Goal: Information Seeking & Learning: Learn about a topic

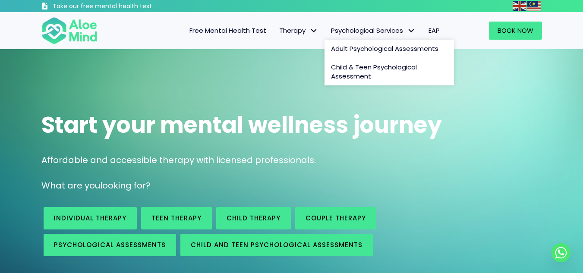
click at [394, 26] on span "Psychological Services" at bounding box center [373, 30] width 85 height 9
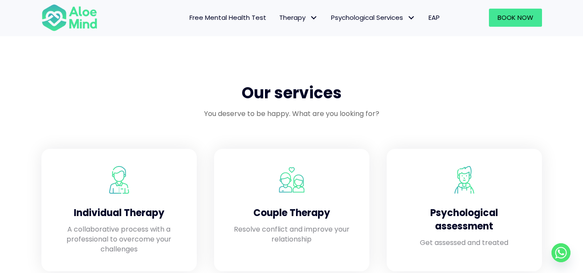
scroll to position [665, 0]
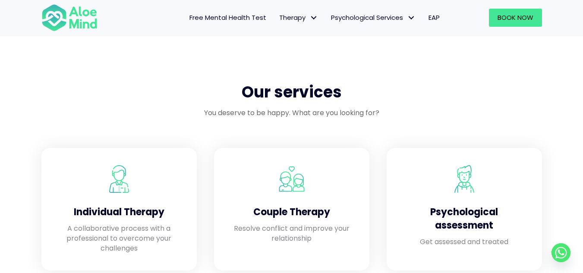
click at [254, 14] on span "Free Mental Health Test" at bounding box center [228, 17] width 77 height 9
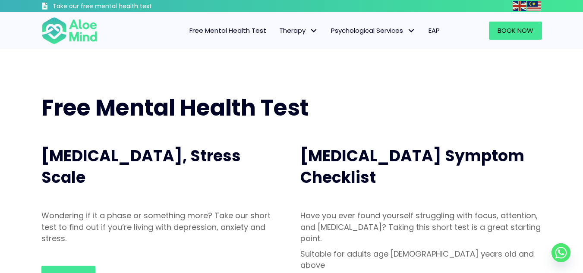
scroll to position [0, 0]
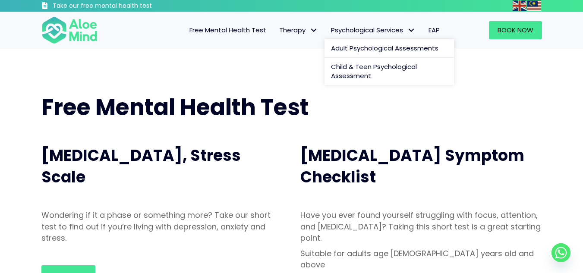
click at [412, 27] on span "Psychological Services: submenu" at bounding box center [411, 30] width 13 height 13
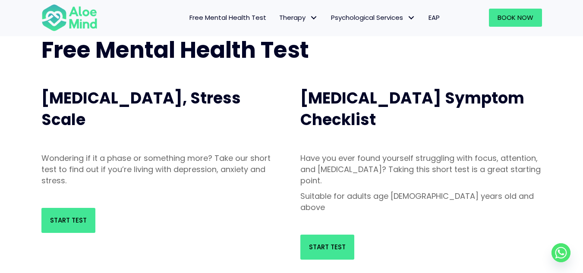
scroll to position [45, 0]
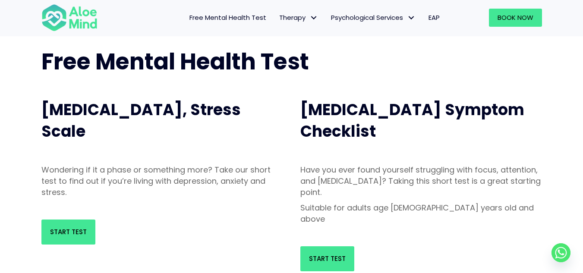
click at [299, 113] on div "[MEDICAL_DATA] Symptom Checklist" at bounding box center [421, 121] width 259 height 70
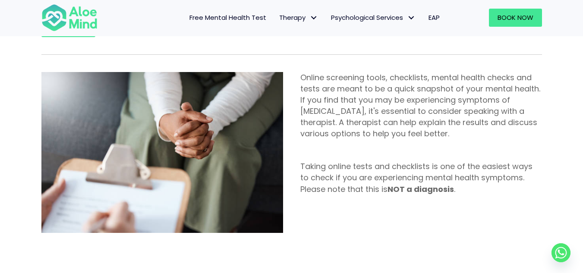
scroll to position [501, 0]
click at [273, 158] on img at bounding box center [162, 153] width 242 height 161
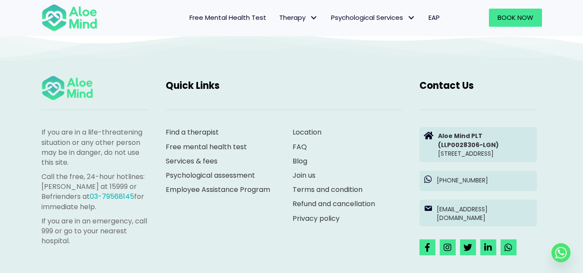
scroll to position [1872, 0]
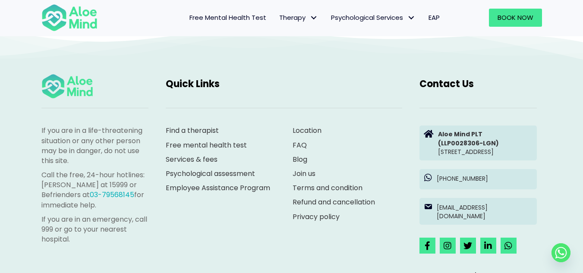
click at [360, 126] on div "Location FAQ Blog Join us Terms and condition Refund and cancellation Privacy p…" at bounding box center [348, 174] width 110 height 96
drag, startPoint x: 313, startPoint y: 137, endPoint x: 191, endPoint y: 170, distance: 126.7
click at [191, 170] on div "Find a therapist Free mental health test Services & fees [MEDICAL_DATA] Employe…" at bounding box center [220, 168] width 127 height 103
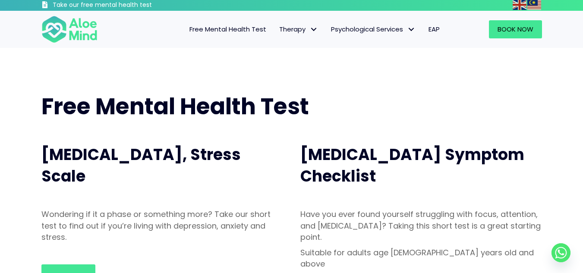
scroll to position [0, 0]
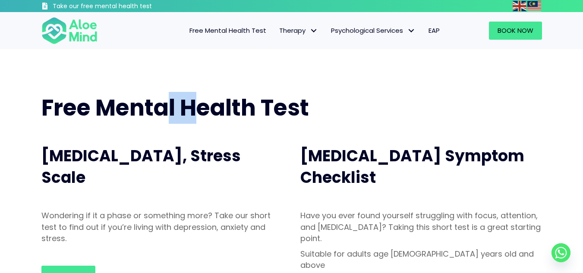
drag, startPoint x: 173, startPoint y: 109, endPoint x: 215, endPoint y: 44, distance: 78.0
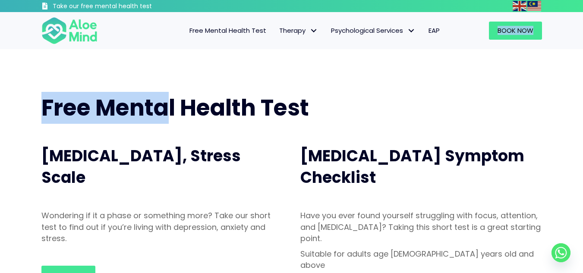
click at [251, 31] on span "Free Mental Health Test" at bounding box center [228, 30] width 77 height 9
